Goal: Task Accomplishment & Management: Use online tool/utility

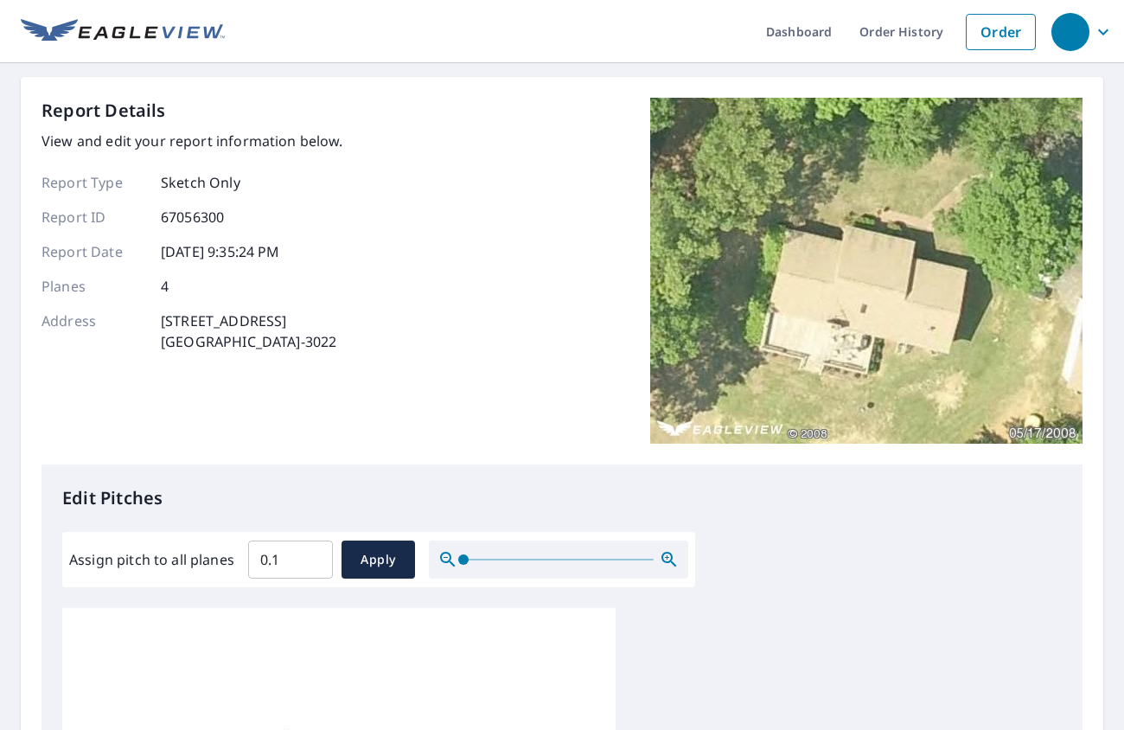
click at [317, 558] on input "0.1" at bounding box center [290, 559] width 85 height 48
click at [265, 559] on input "0.1" at bounding box center [290, 559] width 85 height 48
type input "5"
click at [393, 560] on span "Apply" at bounding box center [378, 560] width 46 height 22
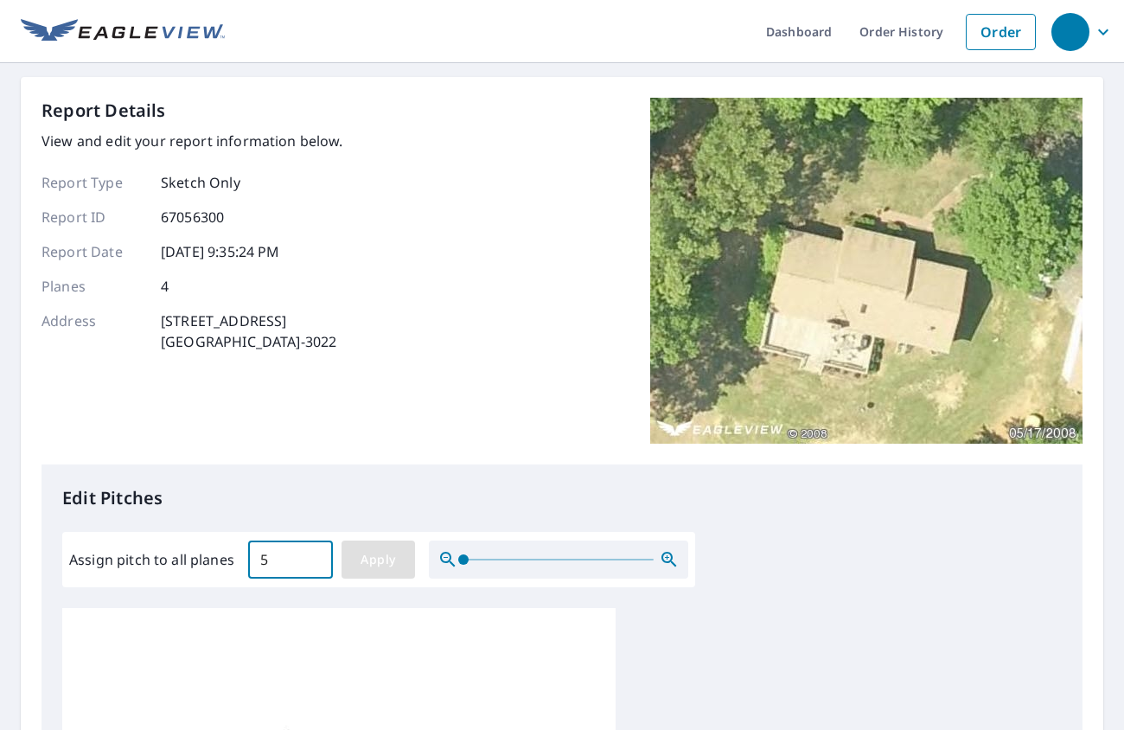
type input "5"
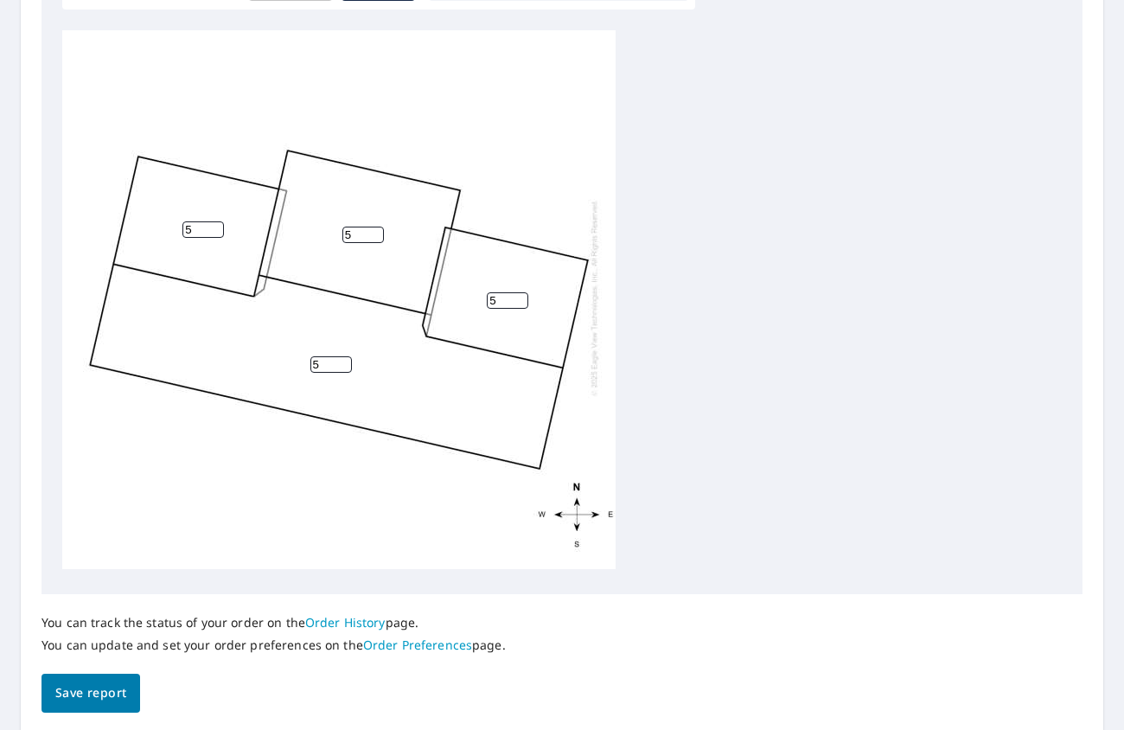
scroll to position [639, 0]
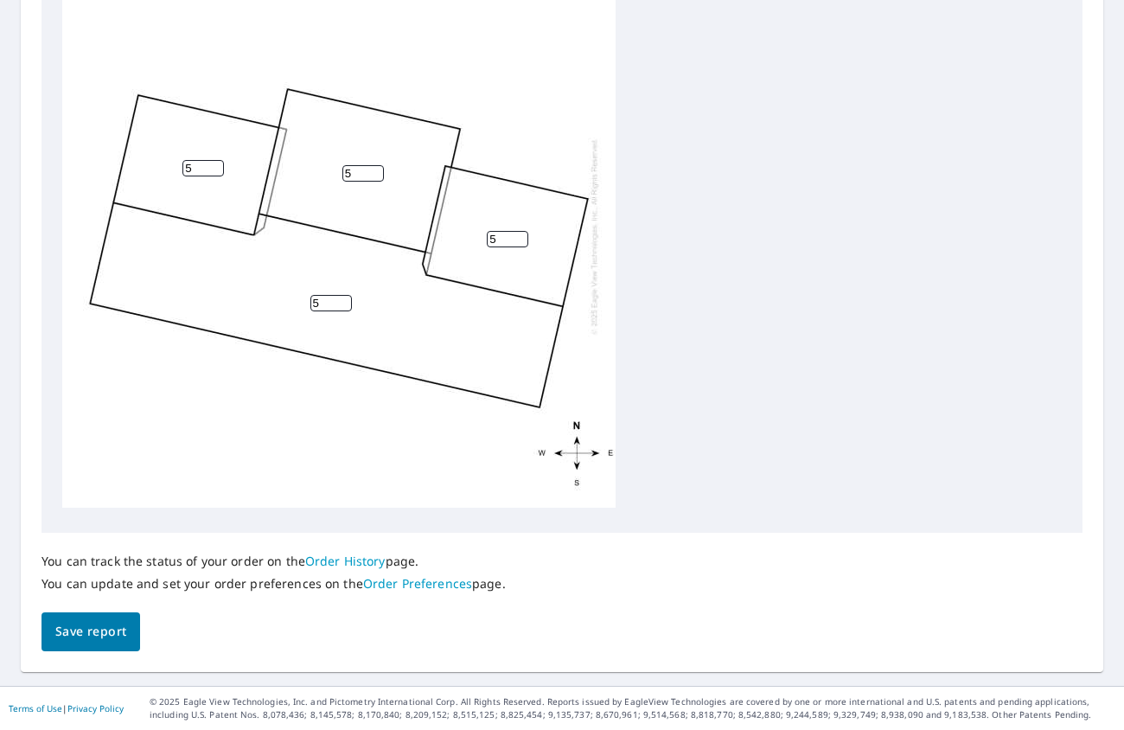
click at [119, 641] on span "Save report" at bounding box center [90, 632] width 71 height 22
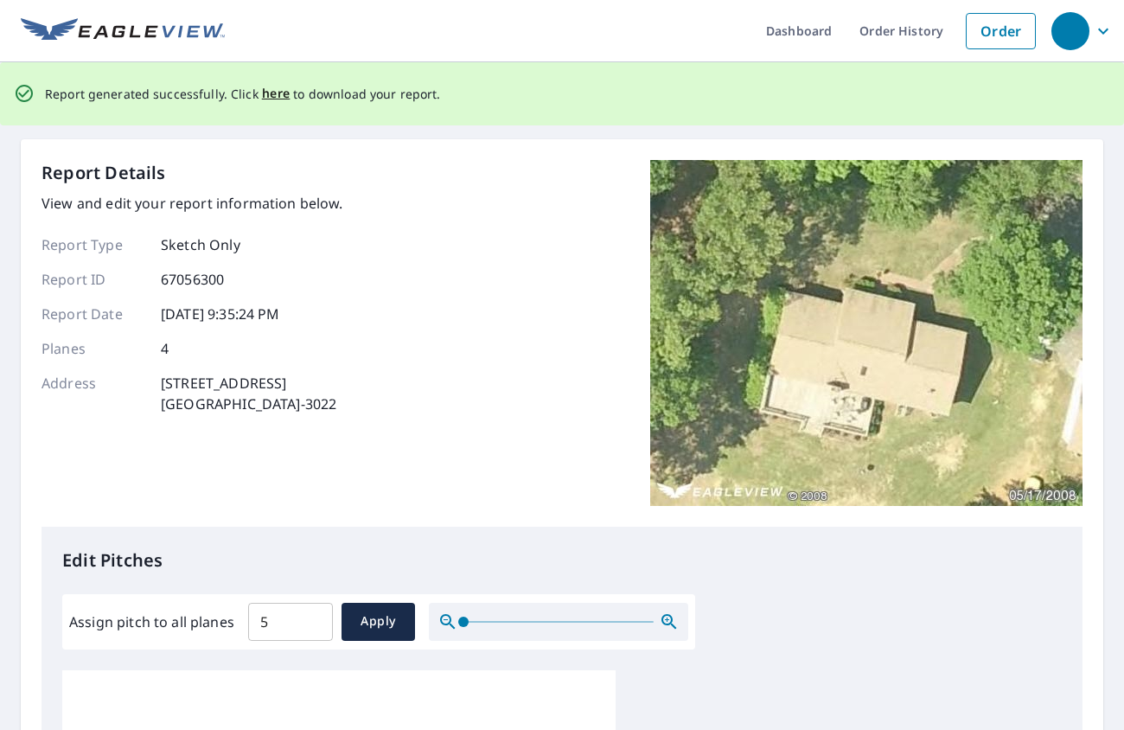
scroll to position [0, 0]
click at [270, 99] on span "here" at bounding box center [276, 95] width 29 height 22
